Goal: Task Accomplishment & Management: Manage account settings

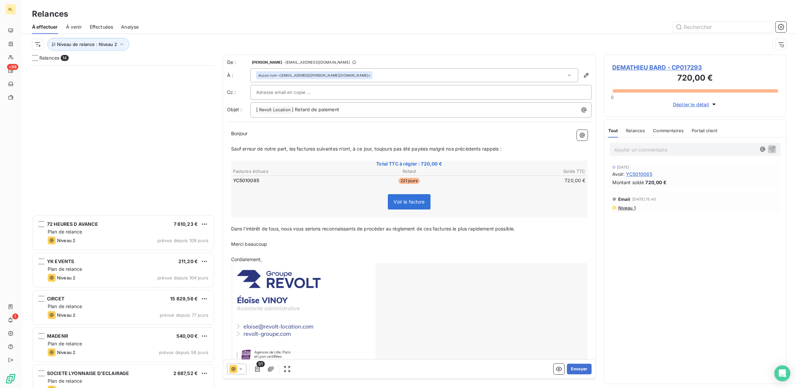
scroll to position [317, 176]
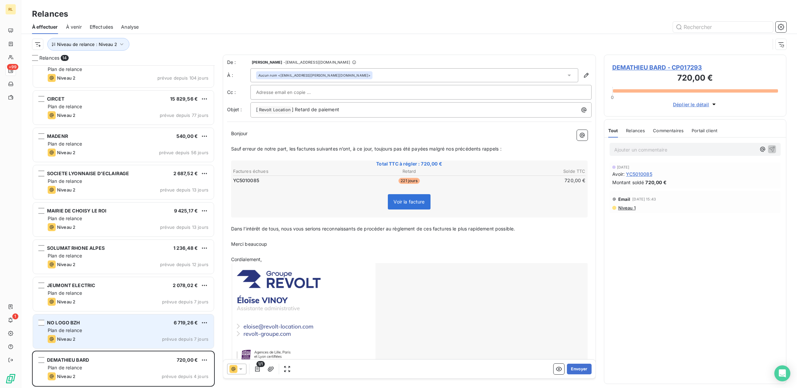
click at [134, 338] on div "Niveau 2 prévue depuis 7 jours" at bounding box center [128, 339] width 161 height 8
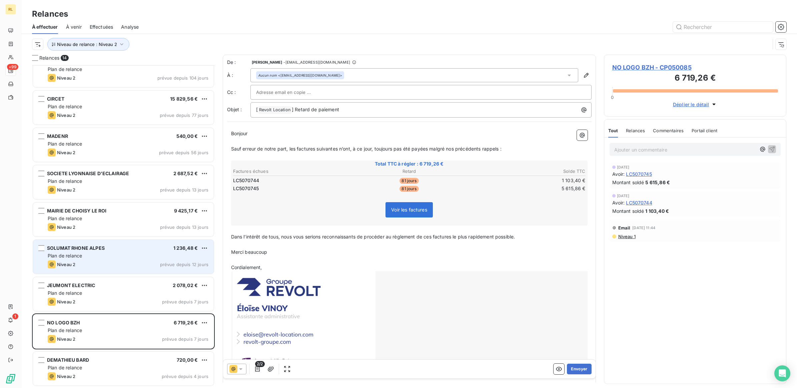
scroll to position [158, 0]
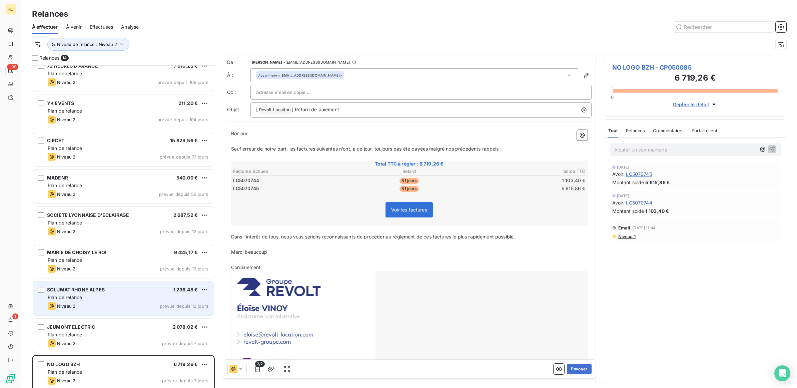
click at [138, 261] on div "Plan de relance" at bounding box center [128, 260] width 161 height 7
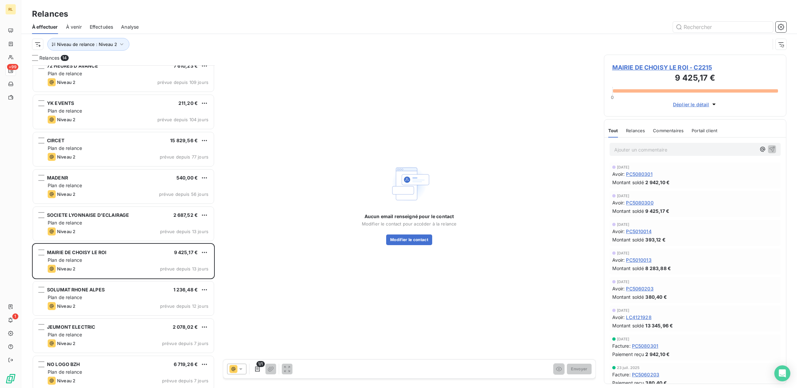
click at [622, 152] on p "Ajouter un commentaire ﻿" at bounding box center [685, 150] width 142 height 8
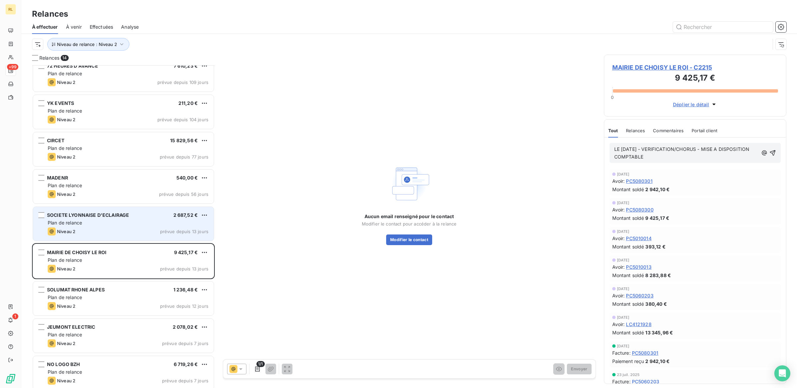
click at [127, 223] on div "Plan de relance" at bounding box center [128, 223] width 161 height 7
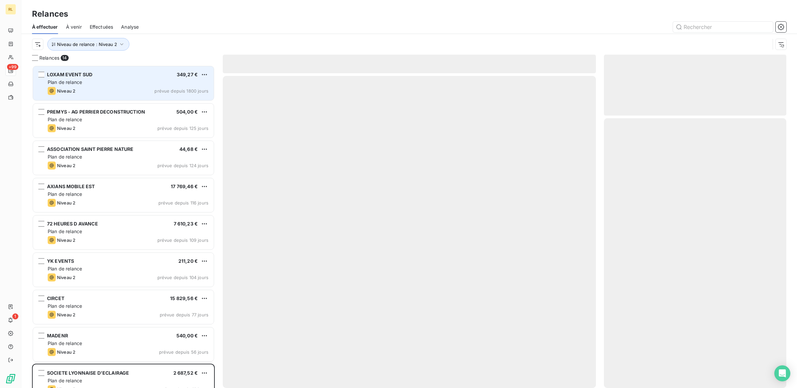
click at [142, 77] on div "LOXAM EVENT SUD 349,27 €" at bounding box center [128, 75] width 161 height 6
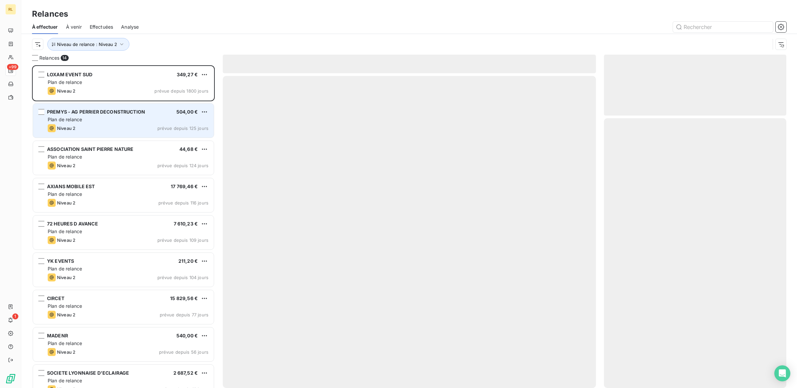
click at [145, 117] on div "Plan de relance" at bounding box center [128, 119] width 161 height 7
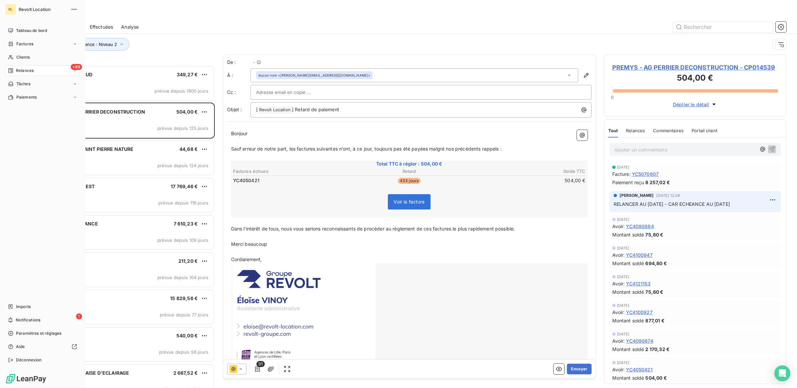
scroll to position [317, 176]
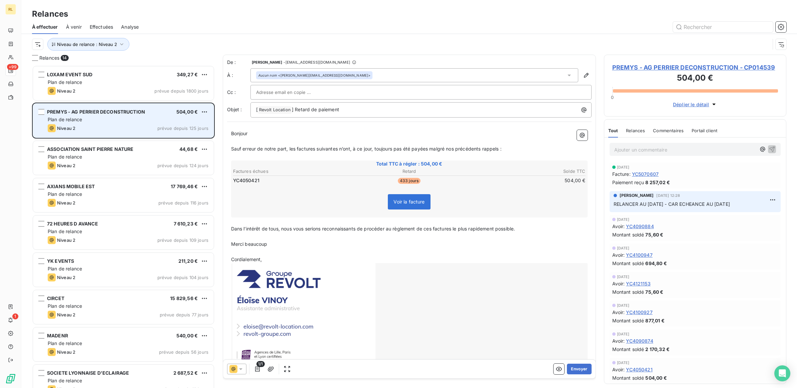
click at [143, 124] on div "Niveau 2 prévue depuis 125 jours" at bounding box center [128, 128] width 161 height 8
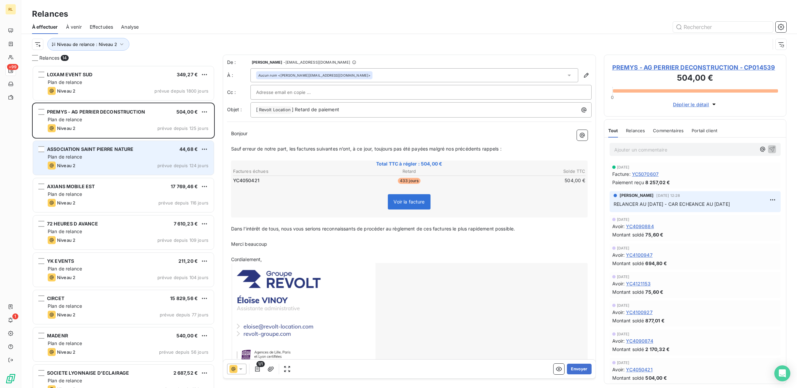
click at [143, 156] on div "Plan de relance" at bounding box center [128, 157] width 161 height 7
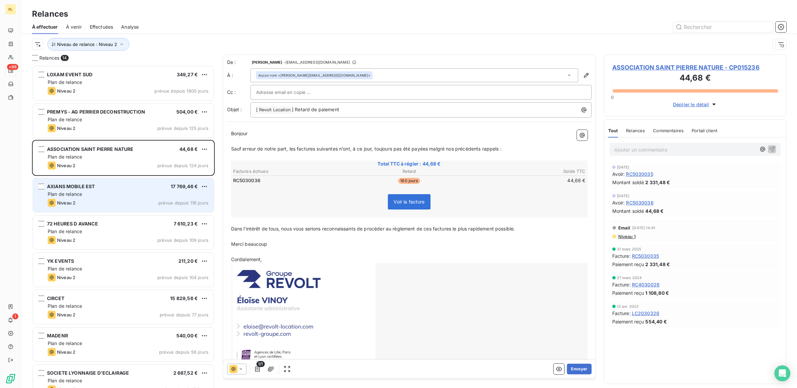
click at [142, 184] on div "AXIANS MOBILE EST 17 769,46 €" at bounding box center [128, 187] width 161 height 6
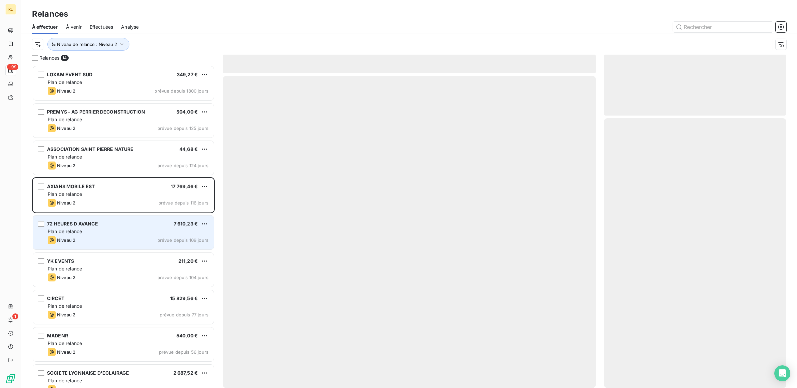
click at [132, 225] on div "72 HEURES D AVANCE 7 610,23 €" at bounding box center [128, 224] width 161 height 6
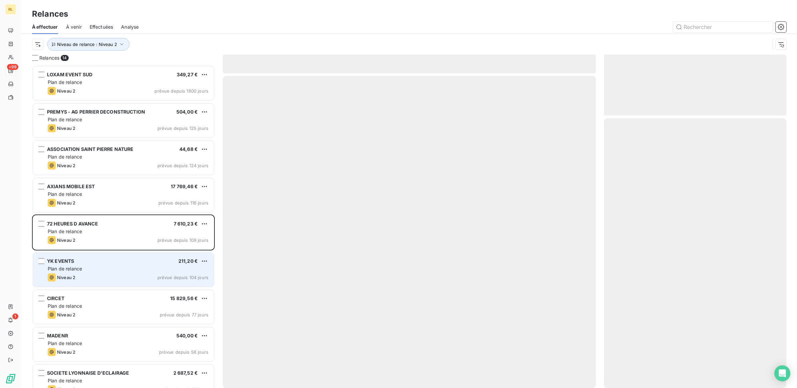
click at [129, 254] on div "YK EVENTS 211,20 € Plan de relance Niveau 2 prévue depuis 104 jours" at bounding box center [123, 270] width 181 height 34
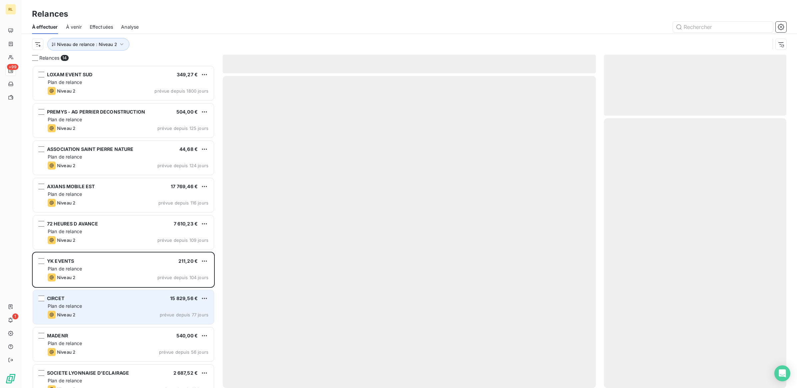
click at [125, 302] on div "CIRCET 15 829,56 € Plan de relance Niveau 2 prévue depuis 77 jours" at bounding box center [123, 307] width 181 height 34
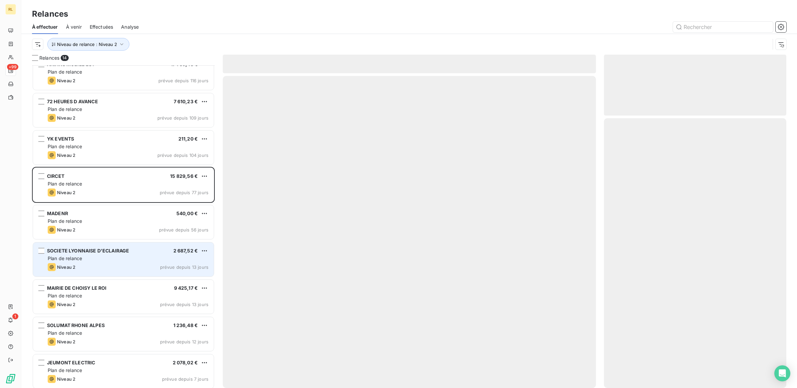
scroll to position [125, 0]
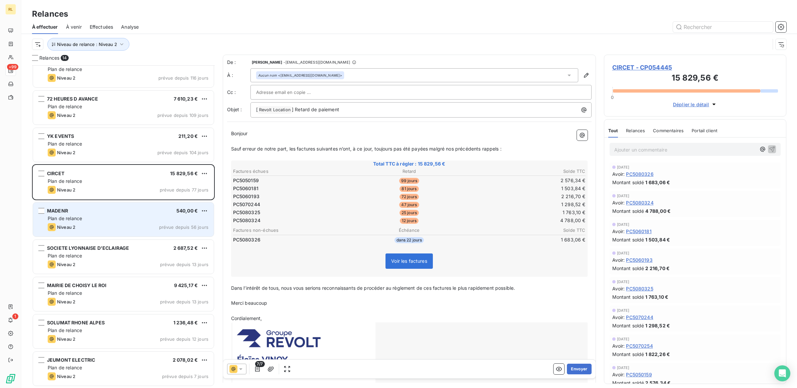
click at [124, 219] on div "Plan de relance" at bounding box center [128, 218] width 161 height 7
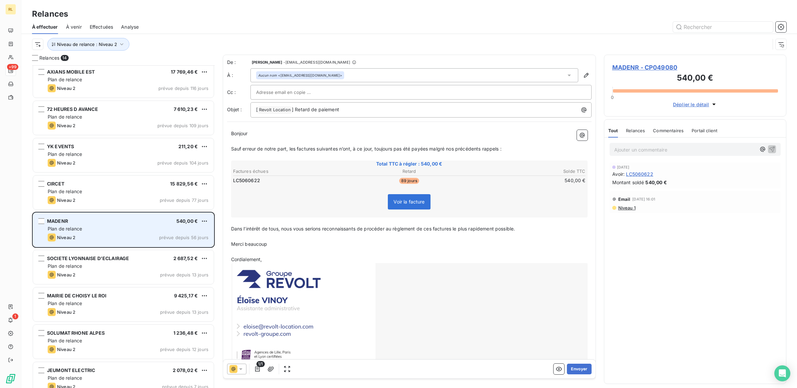
scroll to position [125, 0]
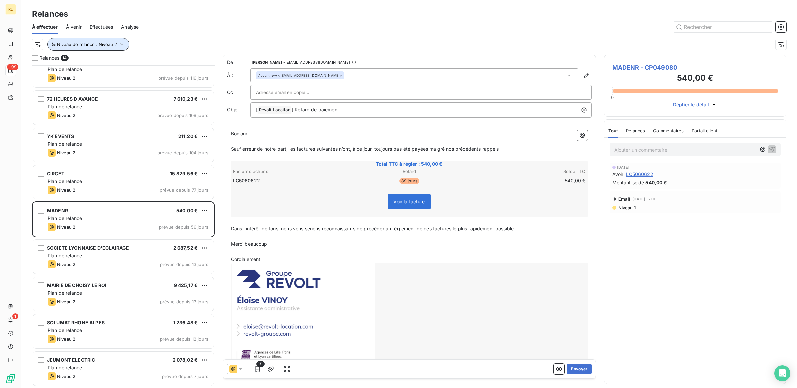
click at [121, 44] on icon "button" at bounding box center [121, 44] width 7 height 7
click at [226, 63] on icon at bounding box center [225, 62] width 7 height 7
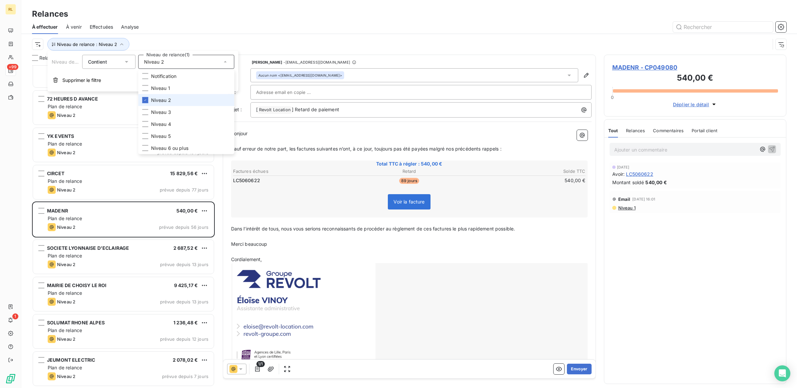
click at [194, 101] on li "Niveau 2" at bounding box center [186, 100] width 96 height 12
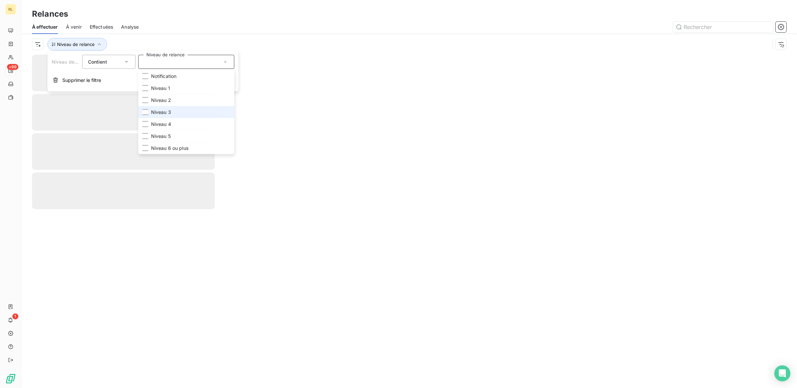
click at [189, 111] on li "Niveau 3" at bounding box center [186, 112] width 96 height 12
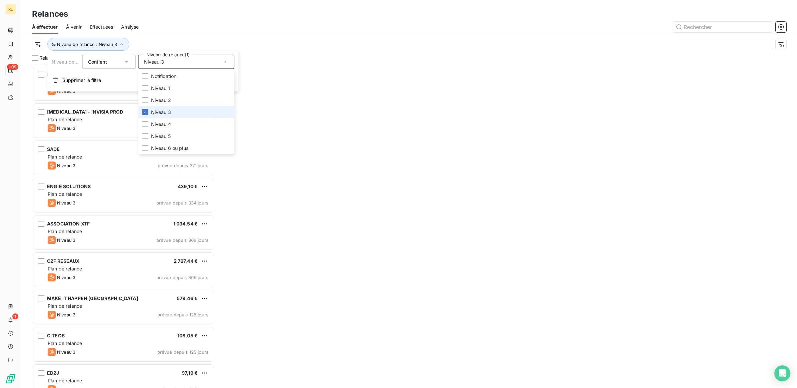
scroll to position [317, 176]
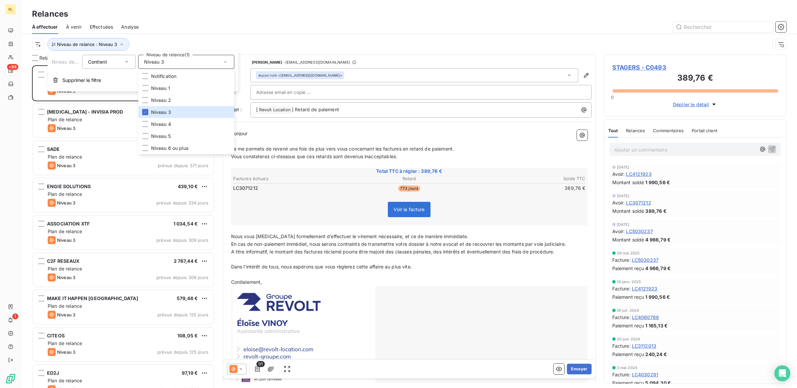
click at [230, 9] on div "Relances" at bounding box center [408, 14] width 775 height 12
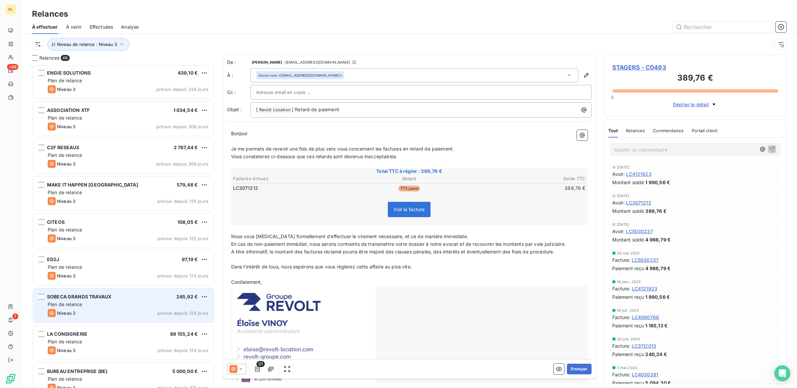
scroll to position [209, 0]
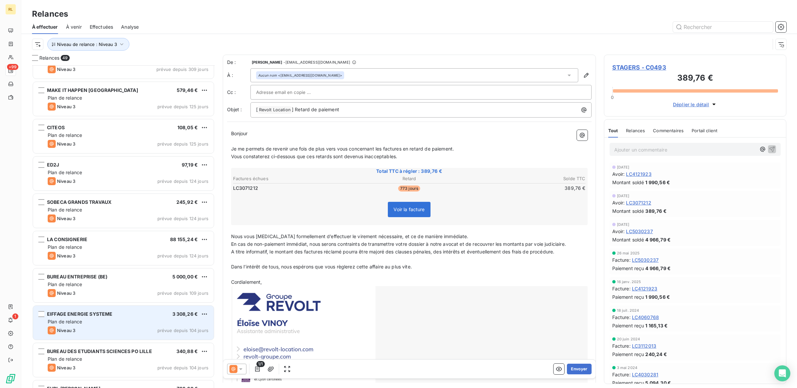
click at [132, 322] on div "Plan de relance" at bounding box center [128, 322] width 161 height 7
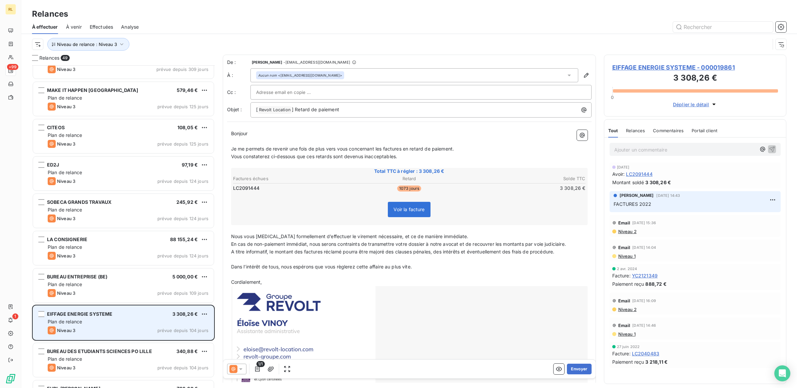
click at [148, 324] on div "Plan de relance" at bounding box center [128, 322] width 161 height 7
